Goal: Task Accomplishment & Management: Manage account settings

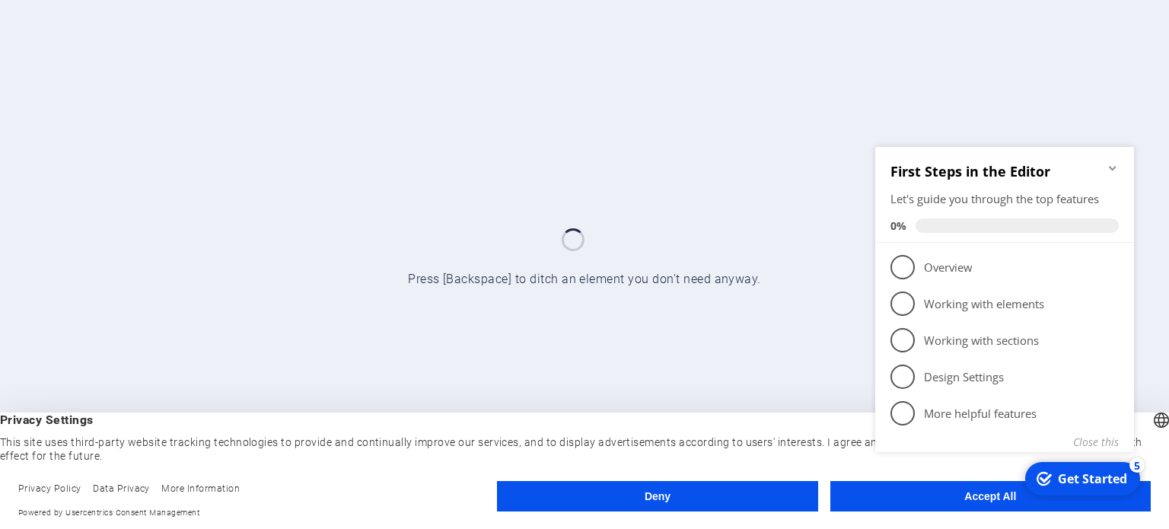
click at [948, 504] on appcues-checklist "Contextual help checklist present on screen" at bounding box center [1007, 318] width 277 height 375
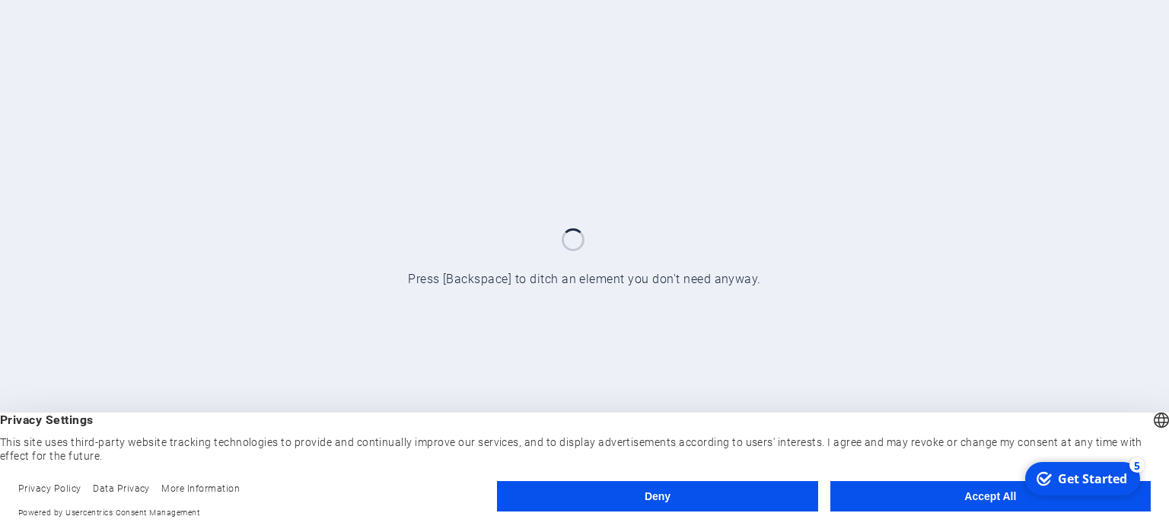
click at [971, 496] on button "Accept All" at bounding box center [990, 496] width 320 height 30
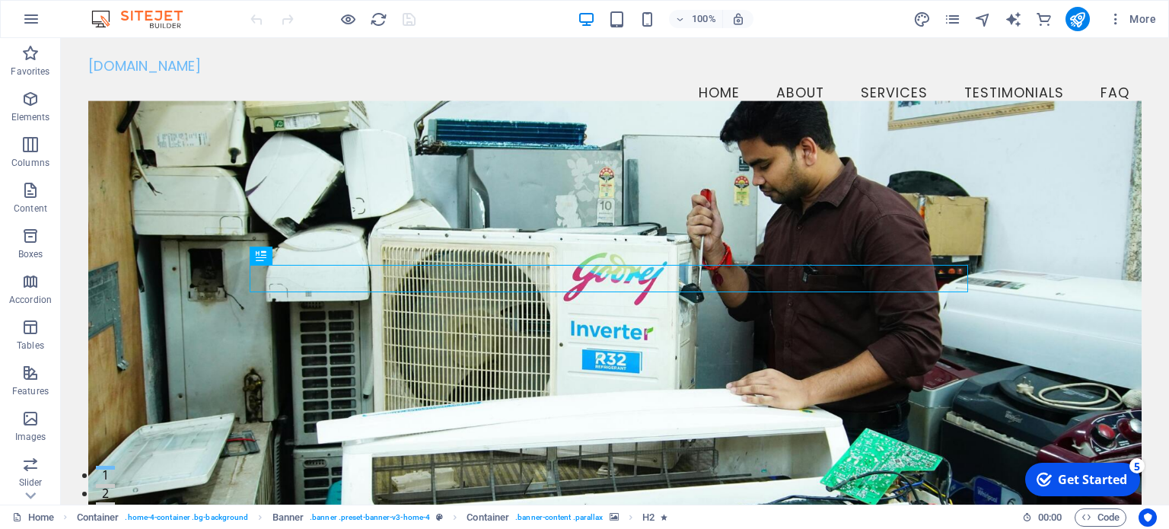
click at [968, 497] on figure at bounding box center [614, 313] width 1053 height 426
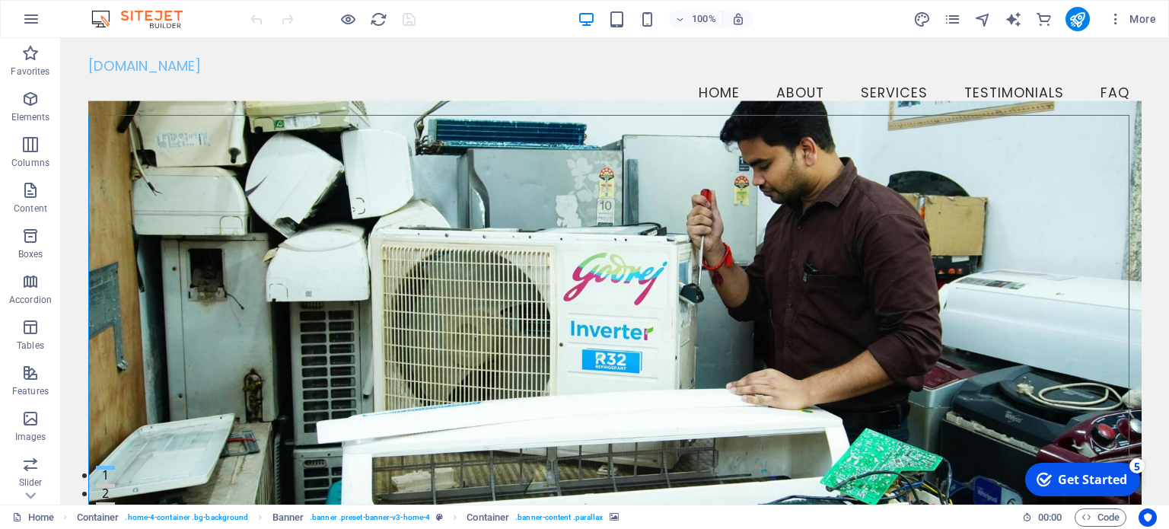
drag, startPoint x: 968, startPoint y: 497, endPoint x: 977, endPoint y: 543, distance: 46.6
click at [968, 497] on figure at bounding box center [614, 313] width 1053 height 426
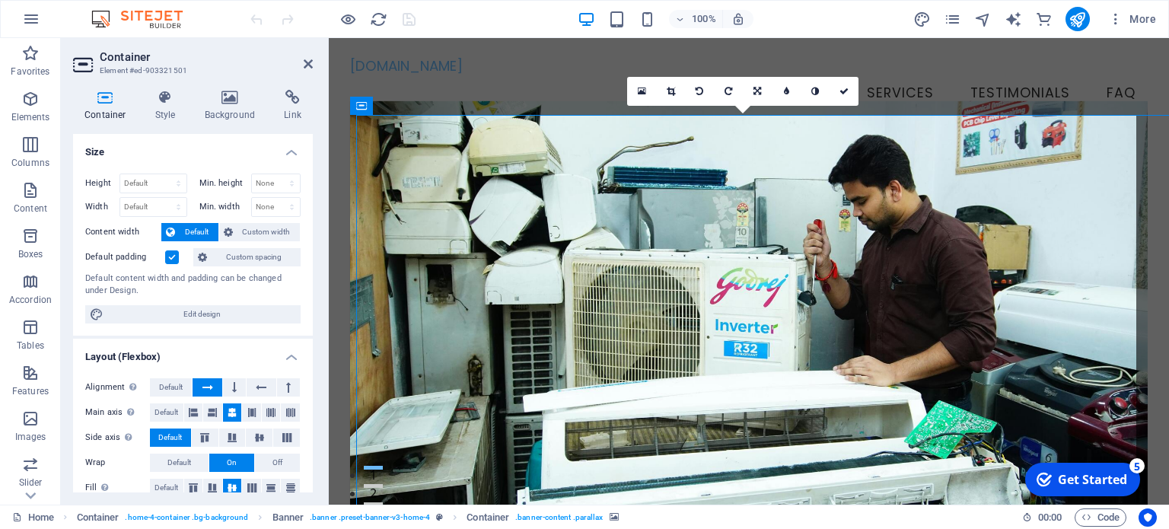
click at [917, 505] on div "Home Container . home-4-container .bg-background Banner . banner .preset-banner…" at bounding box center [584, 517] width 1169 height 24
click at [1081, 14] on icon "publish" at bounding box center [1078, 20] width 18 height 18
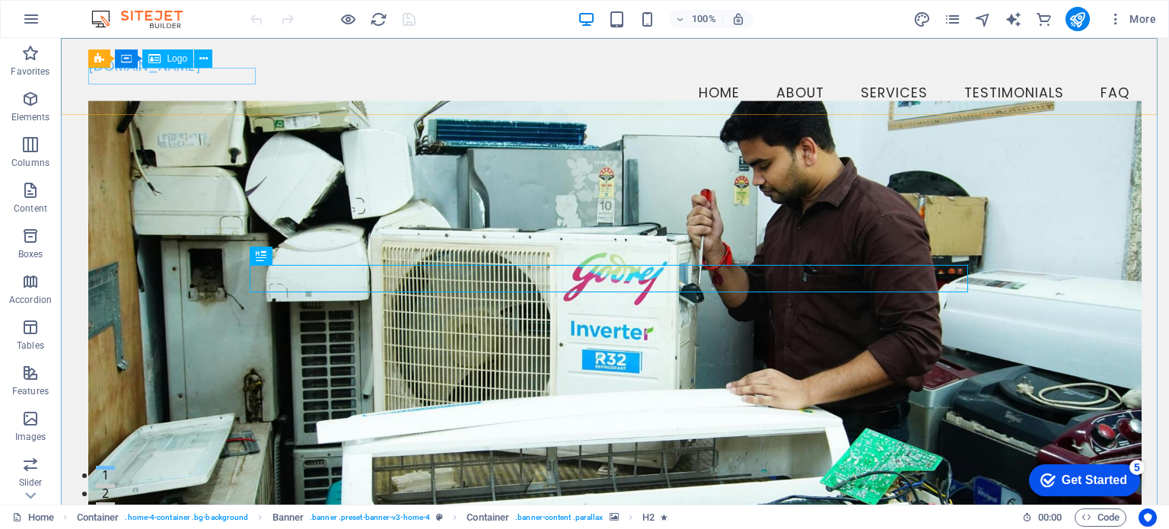
click at [180, 59] on span "Logo" at bounding box center [177, 58] width 21 height 9
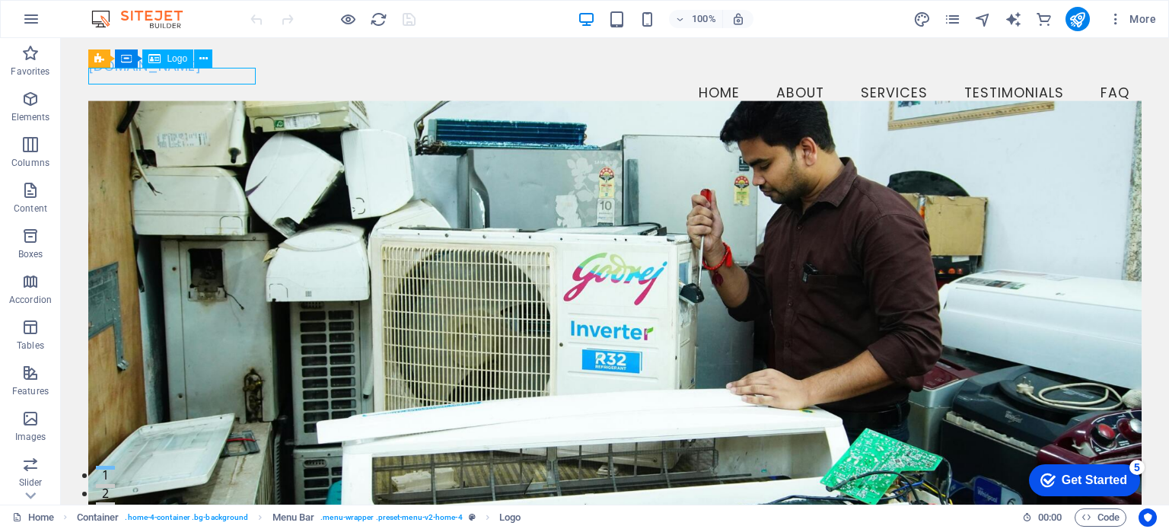
click at [180, 59] on span "Logo" at bounding box center [177, 58] width 21 height 9
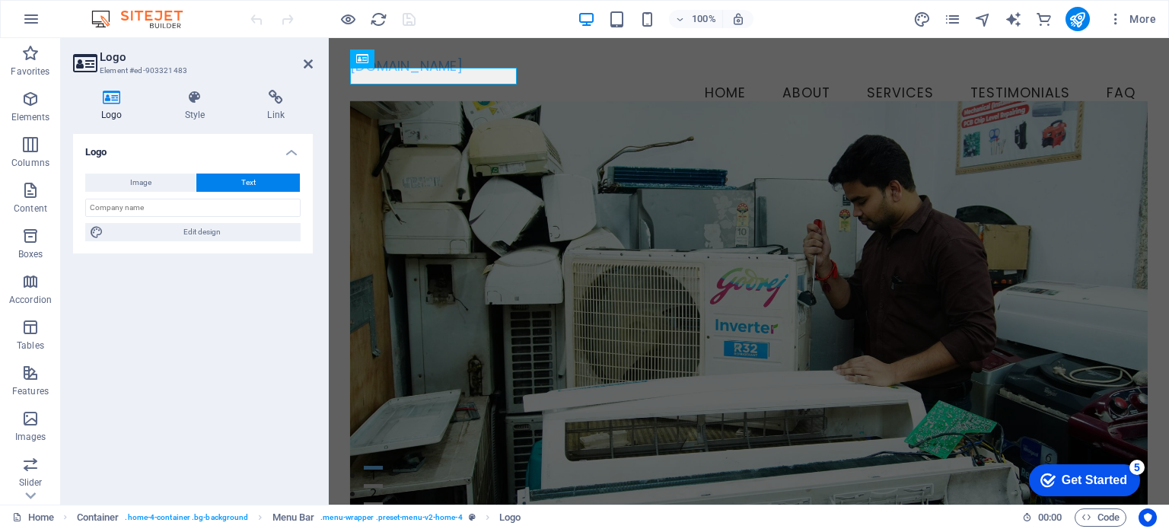
click at [111, 104] on icon at bounding box center [112, 97] width 78 height 15
click at [110, 106] on h4 "Logo" at bounding box center [115, 106] width 84 height 32
click at [130, 182] on span "Image" at bounding box center [140, 183] width 21 height 18
select select "DISABLED_OPTION_VALUE"
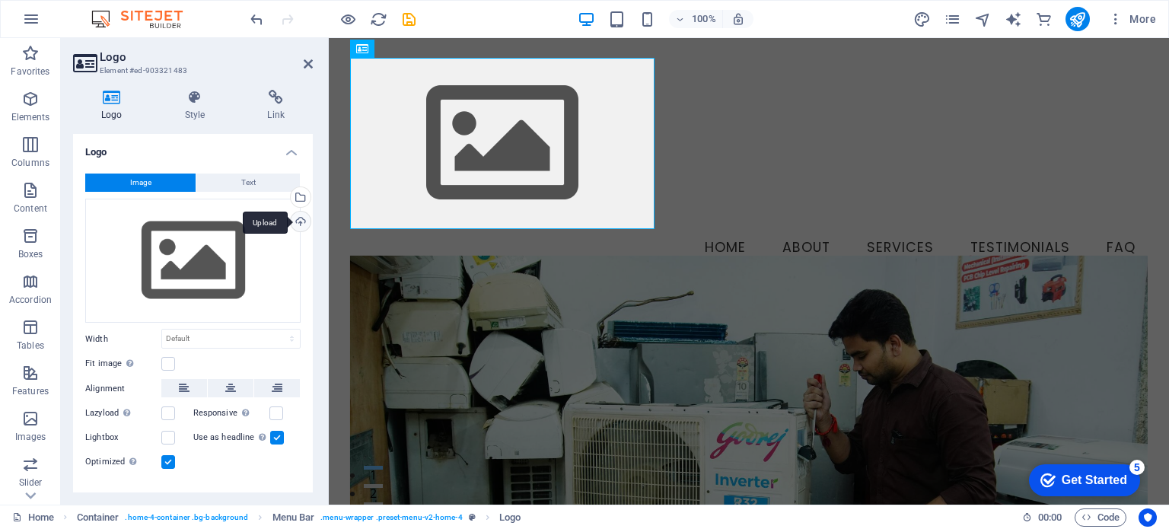
click at [298, 218] on div "Upload" at bounding box center [299, 223] width 23 height 23
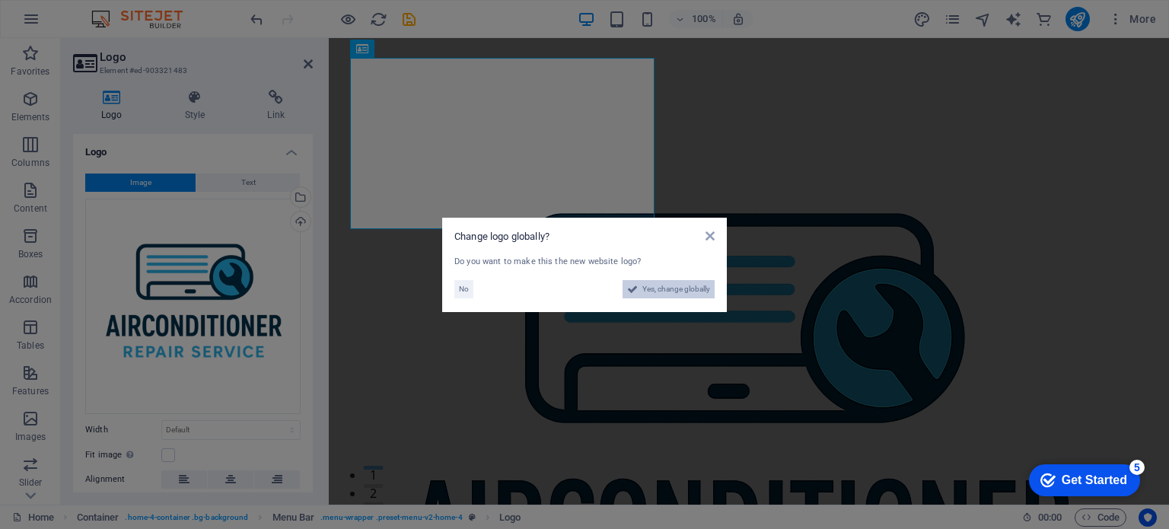
click at [655, 291] on span "Yes, change globally" at bounding box center [676, 289] width 68 height 18
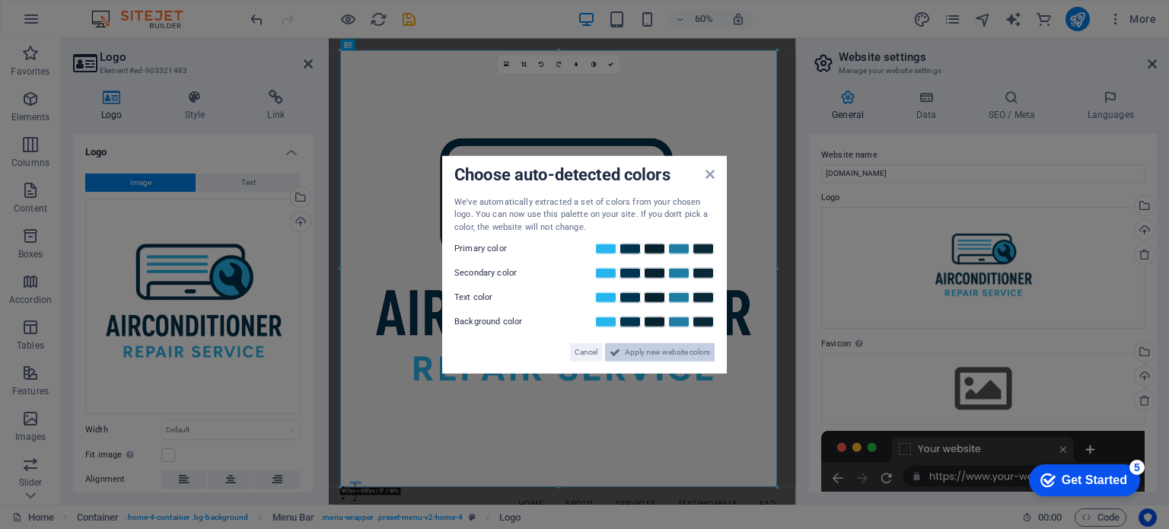
click at [646, 353] on span "Apply new website colors" at bounding box center [667, 352] width 85 height 18
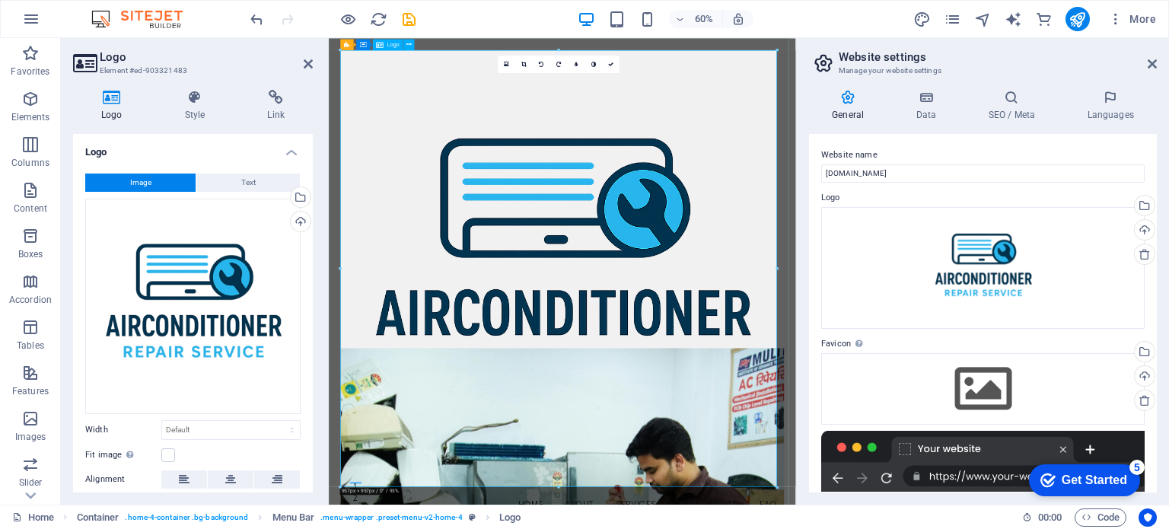
drag, startPoint x: 1107, startPoint y: 525, endPoint x: 928, endPoint y: 521, distance: 178.9
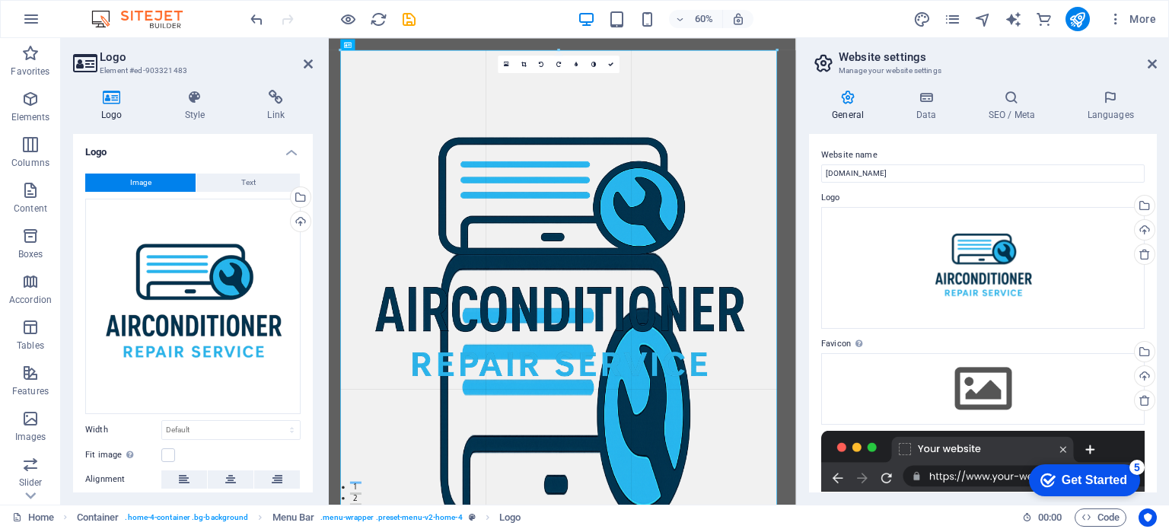
click at [1162, 71] on aside "Website settings Manage your website settings General Data SEO / Meta Languages…" at bounding box center [982, 271] width 373 height 467
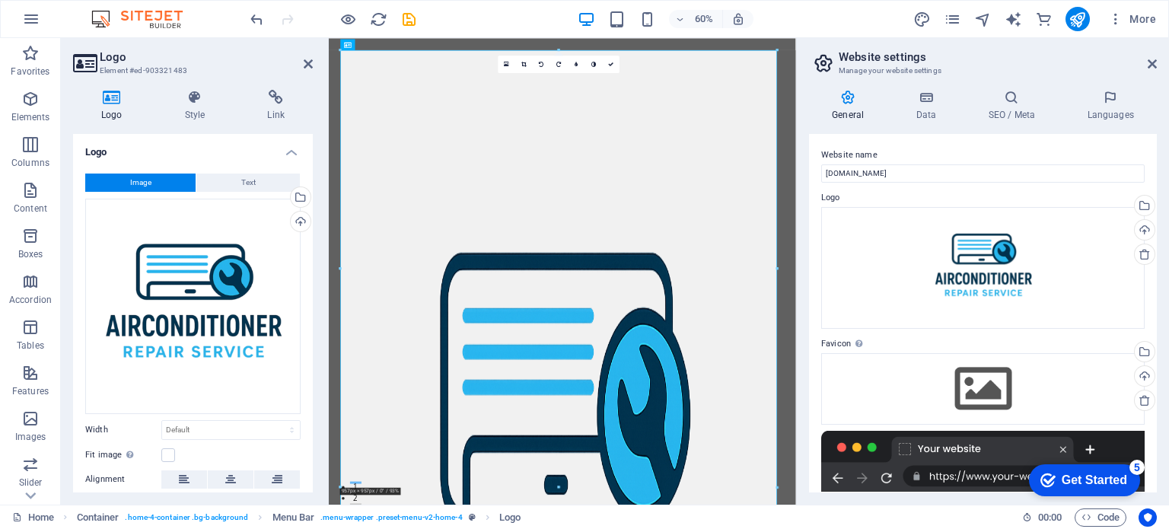
click at [1162, 71] on aside "Website settings Manage your website settings General Data SEO / Meta Languages…" at bounding box center [982, 271] width 373 height 467
click at [1156, 67] on icon at bounding box center [1152, 64] width 9 height 12
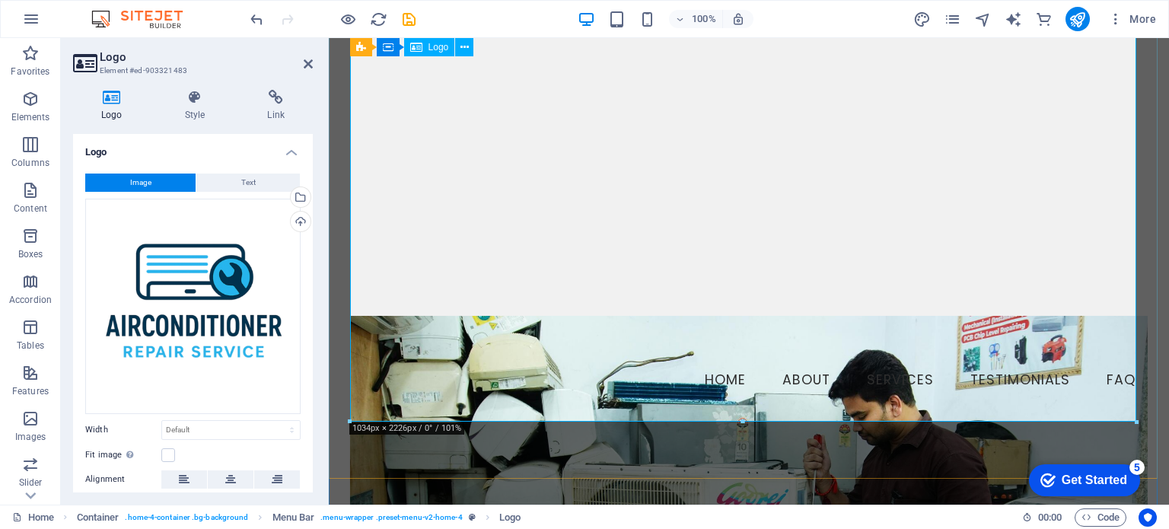
scroll to position [1522, 0]
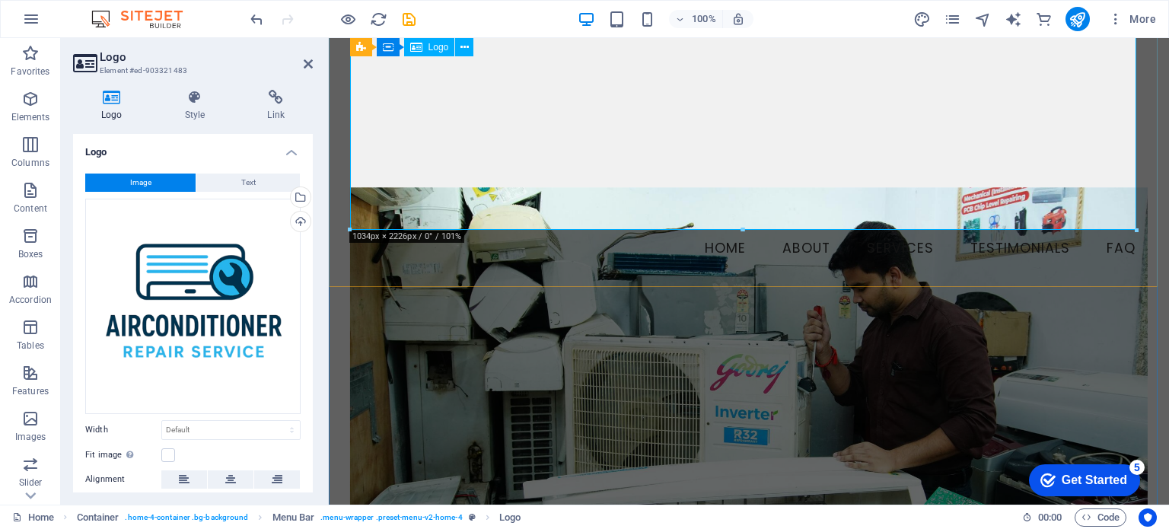
drag, startPoint x: 1468, startPoint y: 269, endPoint x: 846, endPoint y: 69, distance: 653.4
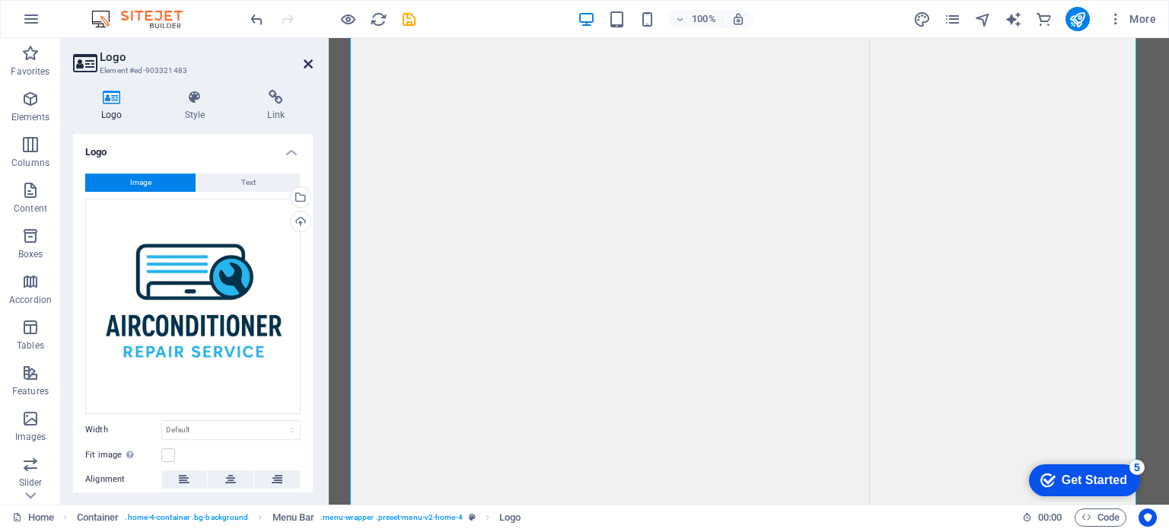
click at [311, 63] on icon at bounding box center [308, 64] width 9 height 12
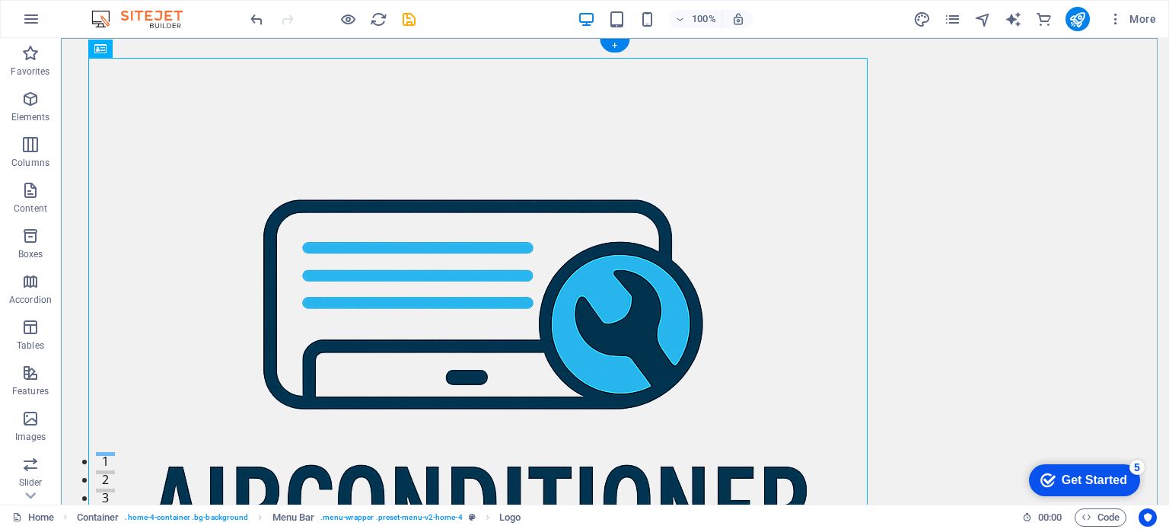
scroll to position [0, 0]
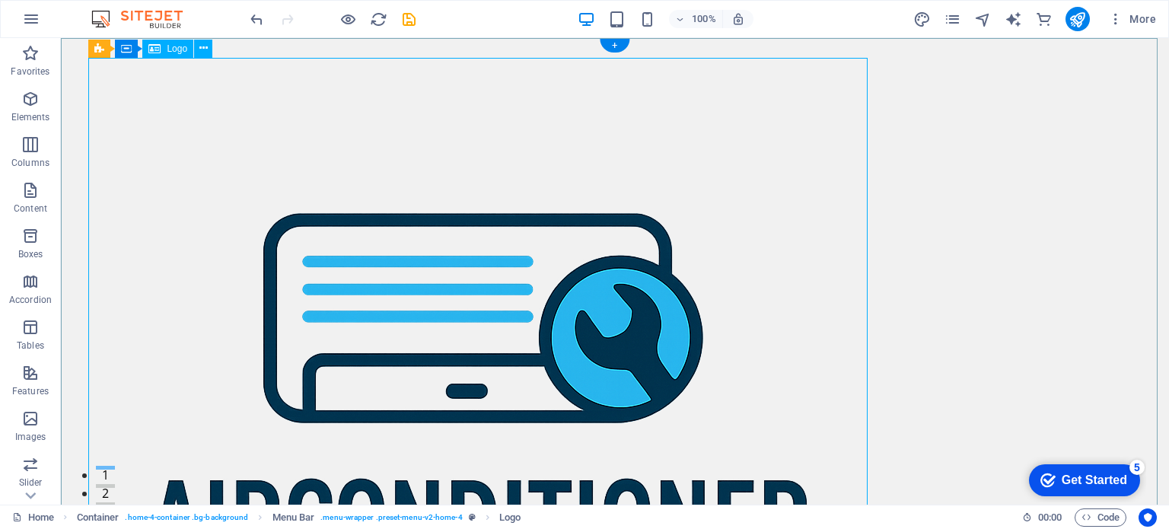
click at [454, 189] on div at bounding box center [614, 447] width 1053 height 779
click at [174, 49] on span "Logo" at bounding box center [177, 48] width 21 height 9
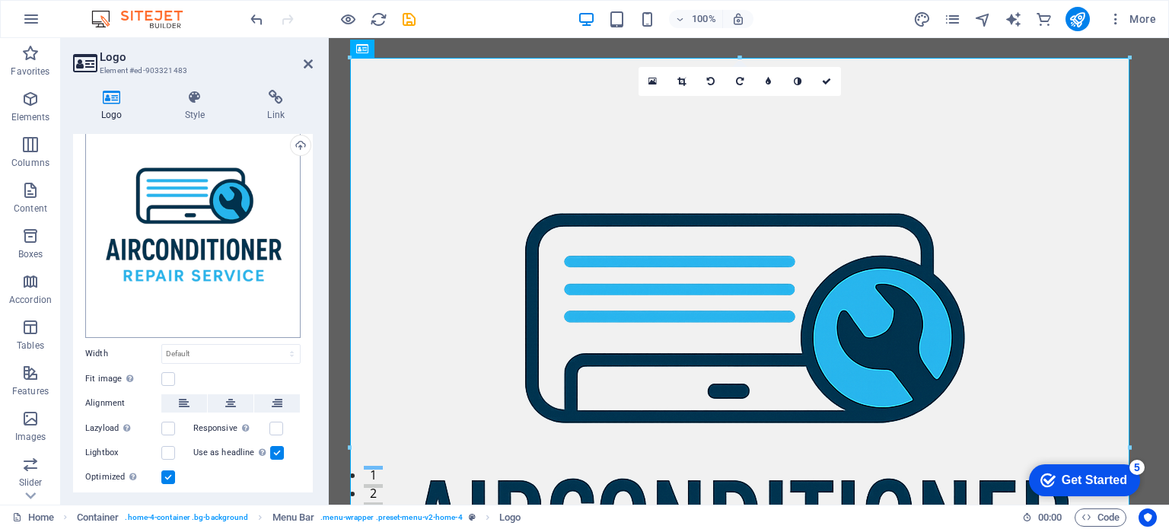
scroll to position [115, 0]
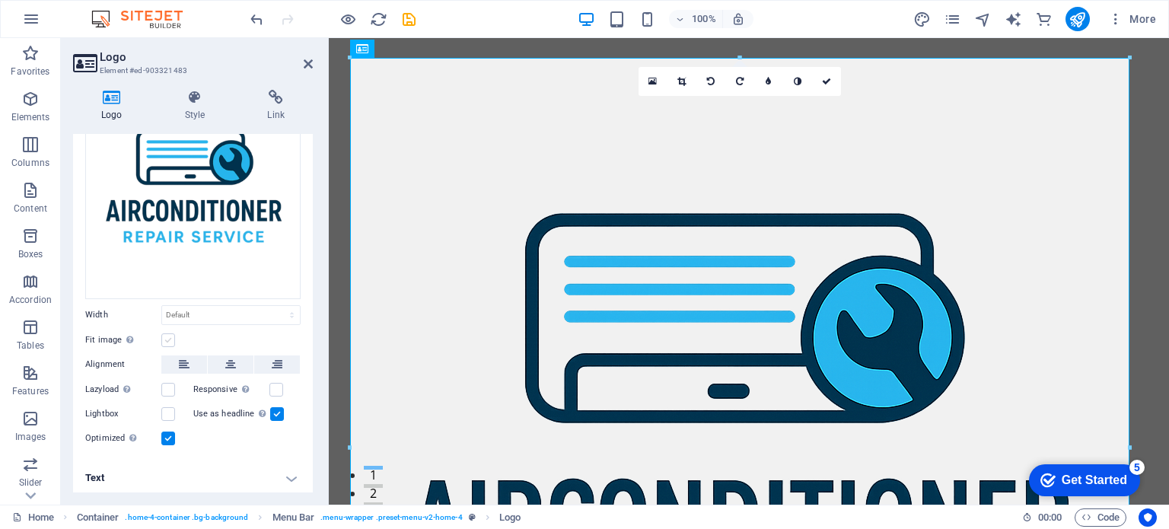
click at [164, 334] on label at bounding box center [168, 340] width 14 height 14
click at [0, 0] on input "Fit image Automatically fit image to a fixed width and height" at bounding box center [0, 0] width 0 height 0
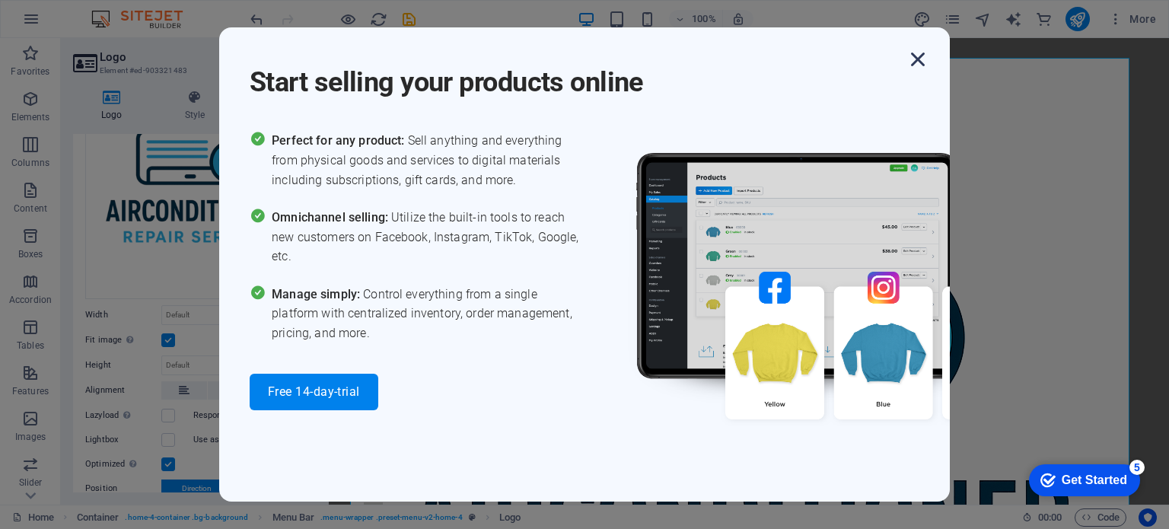
click at [921, 59] on icon "button" at bounding box center [917, 59] width 27 height 27
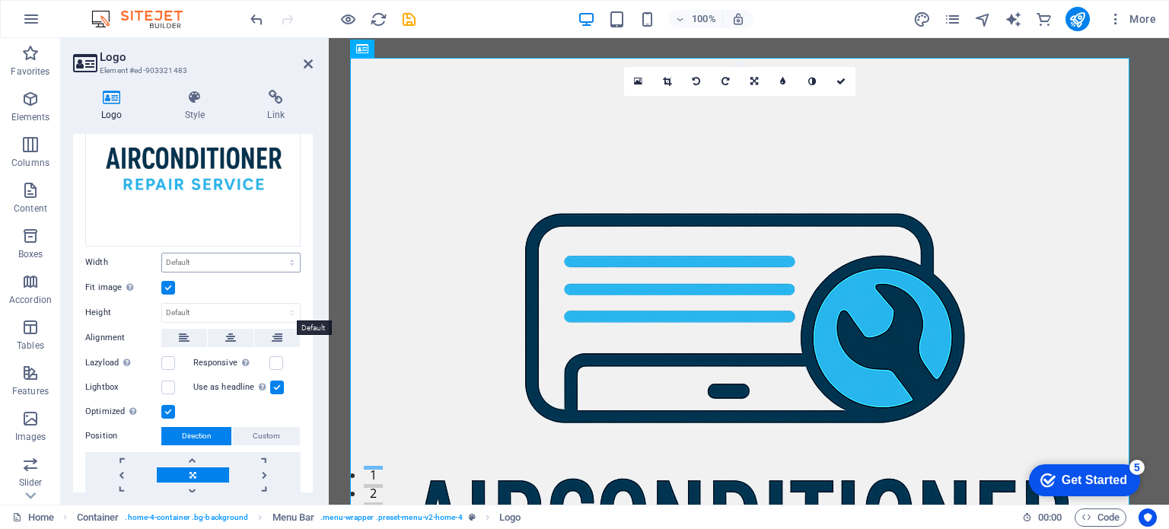
scroll to position [191, 0]
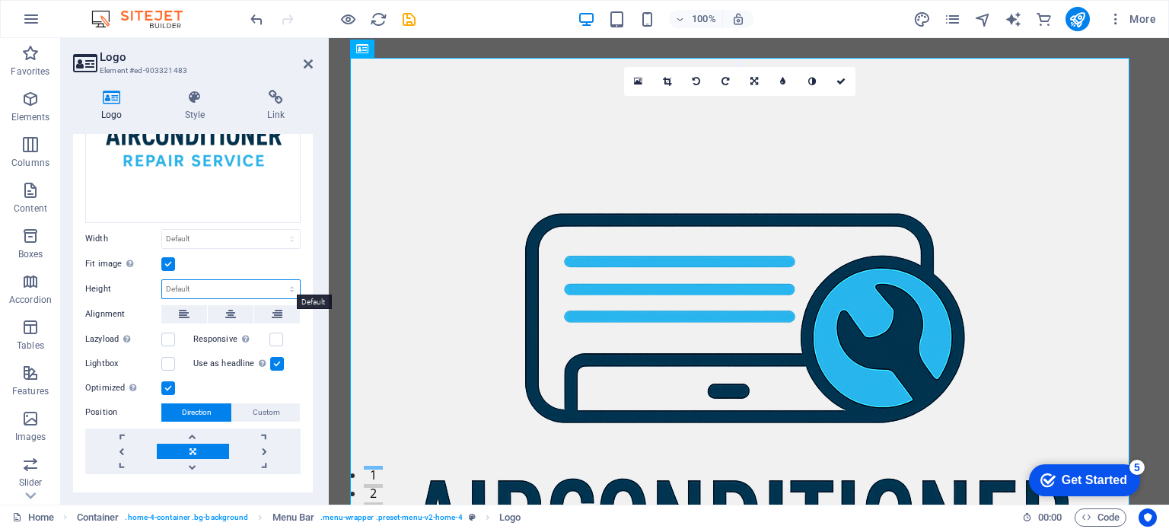
click at [204, 282] on select "Default auto px" at bounding box center [231, 289] width 138 height 18
select select "px"
click at [276, 280] on select "Default auto px" at bounding box center [231, 289] width 138 height 18
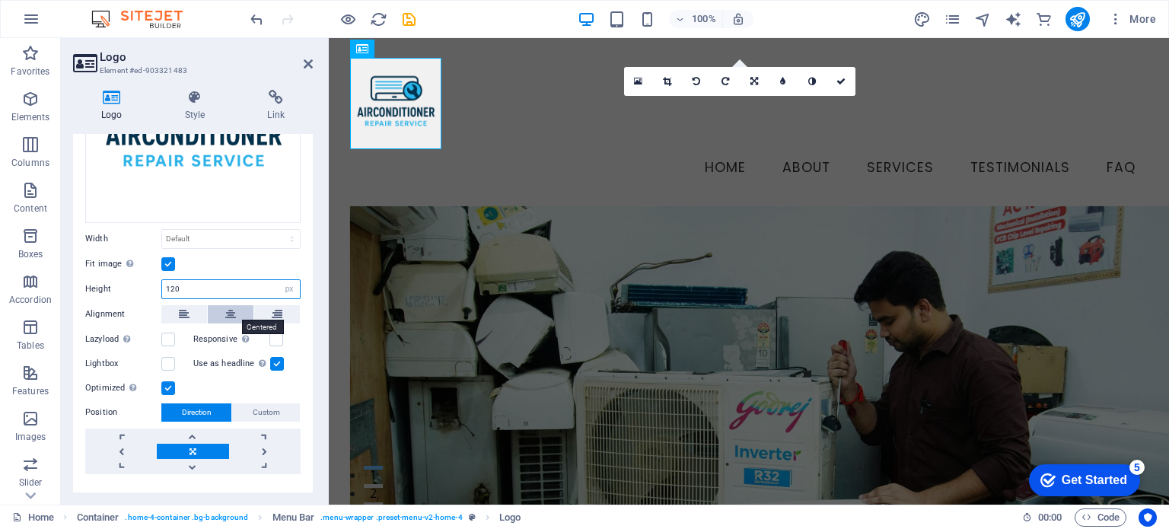
type input "120"
click at [225, 308] on icon at bounding box center [230, 314] width 11 height 18
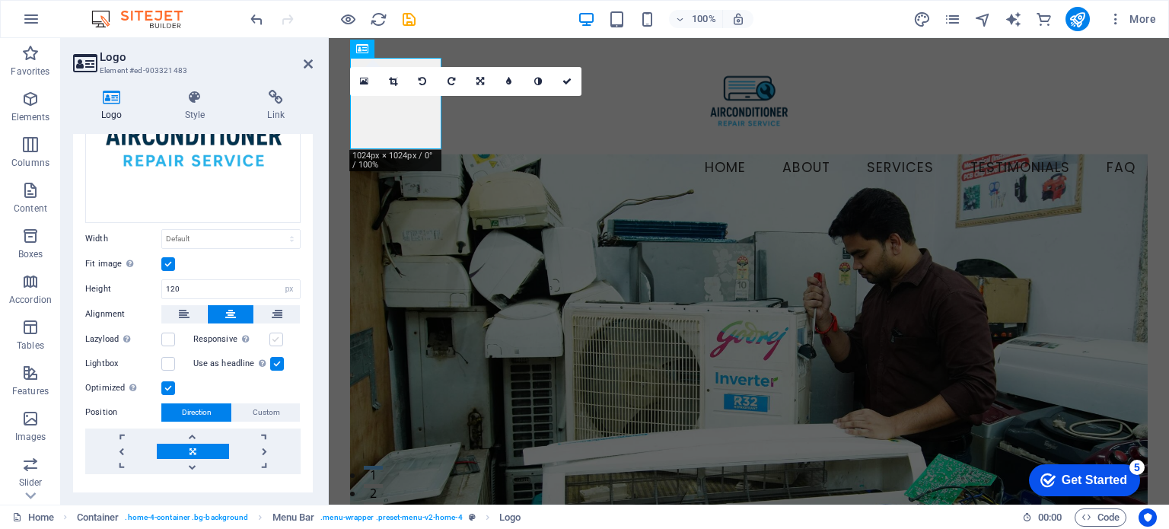
click at [270, 333] on label at bounding box center [276, 340] width 14 height 14
click at [0, 0] on input "Responsive Automatically load retina image and smartphone optimized sizes." at bounding box center [0, 0] width 0 height 0
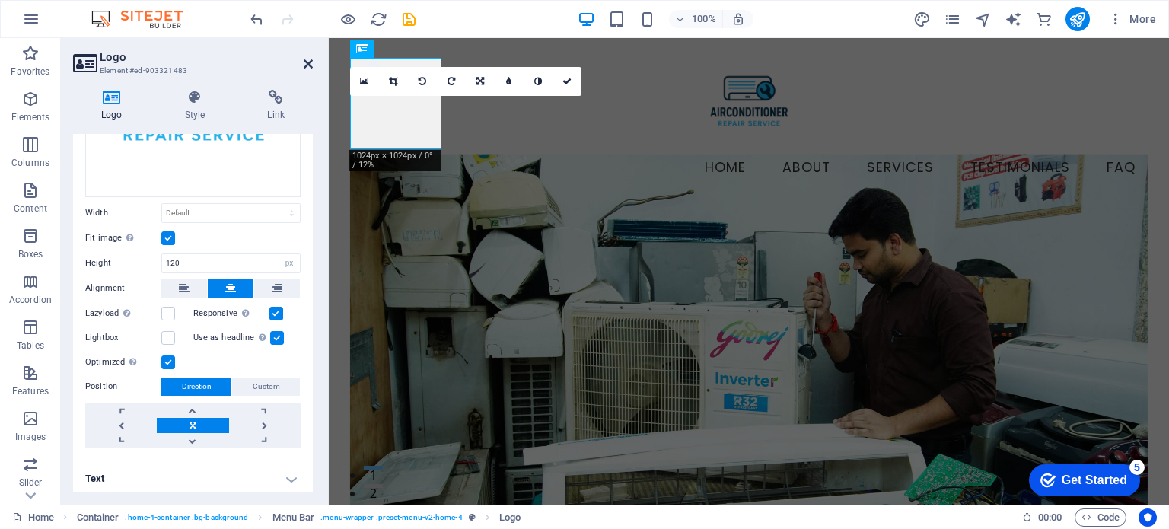
click at [304, 63] on icon at bounding box center [308, 64] width 9 height 12
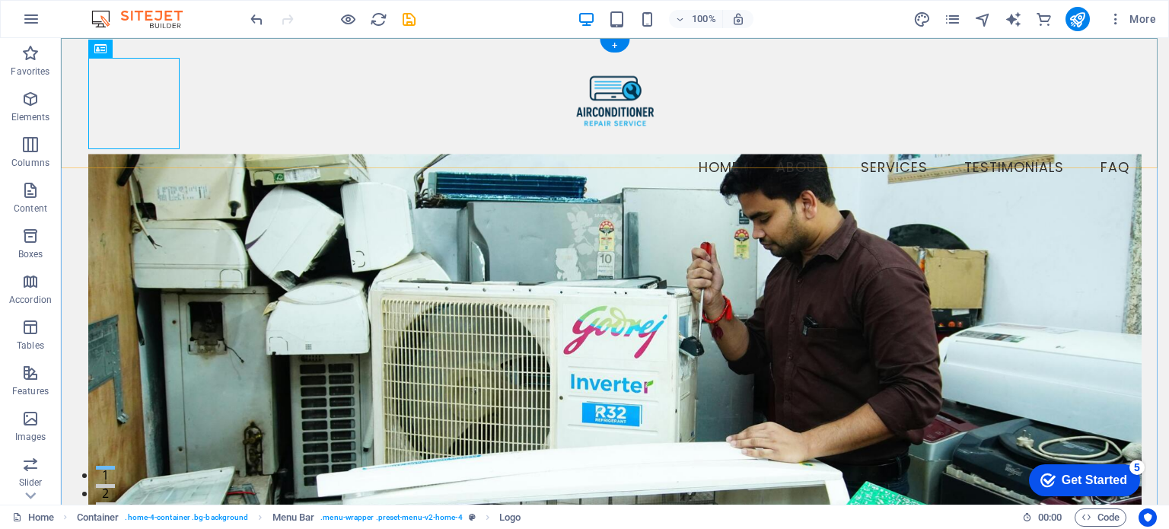
click at [382, 81] on div "Menu Home About Services Testimonials FAQ" at bounding box center [615, 122] width 1108 height 168
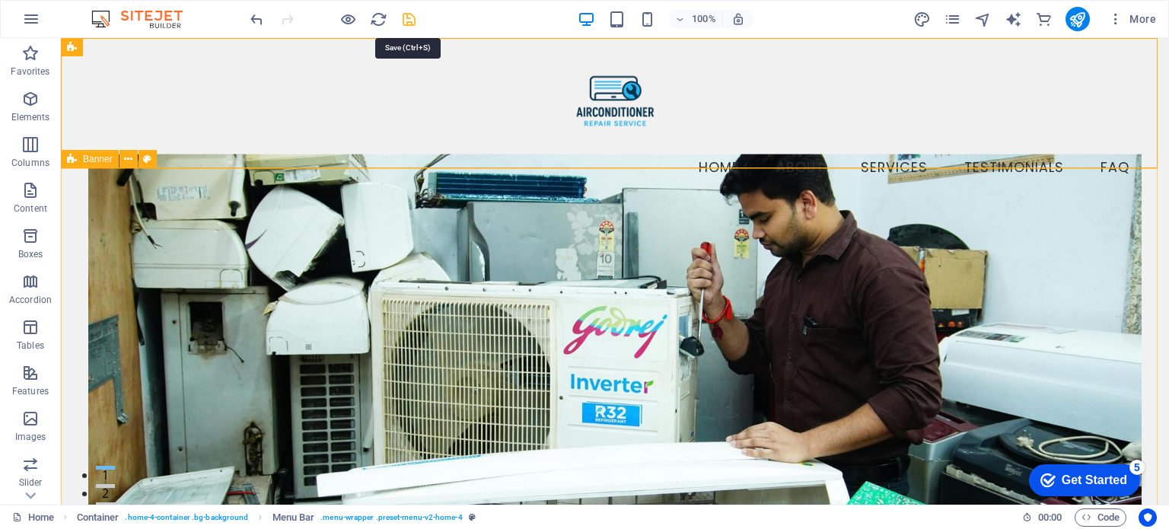
click at [407, 20] on icon "save" at bounding box center [409, 20] width 18 height 18
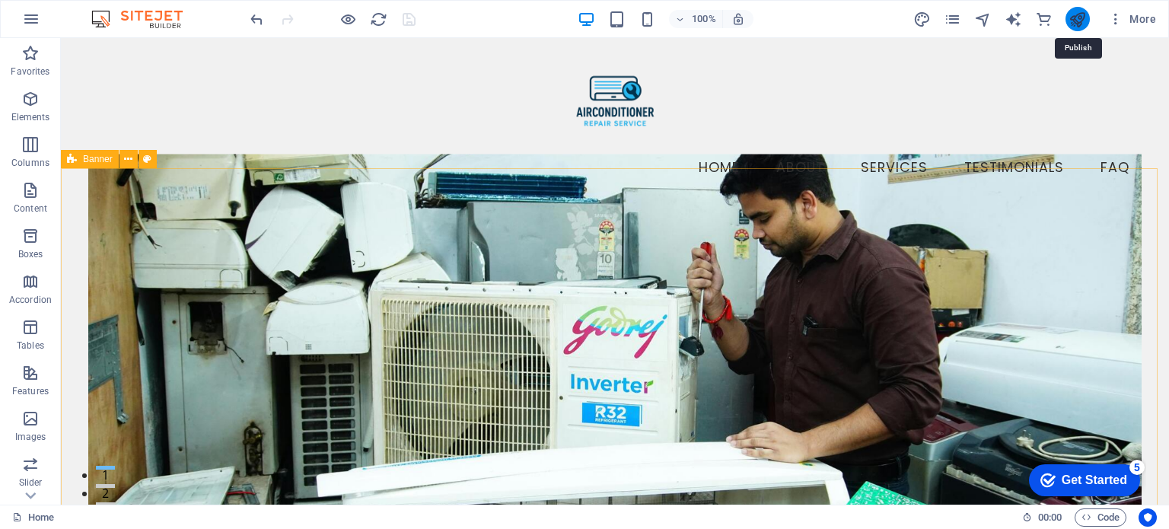
click at [1076, 18] on icon "publish" at bounding box center [1078, 20] width 18 height 18
